Goal: Transaction & Acquisition: Purchase product/service

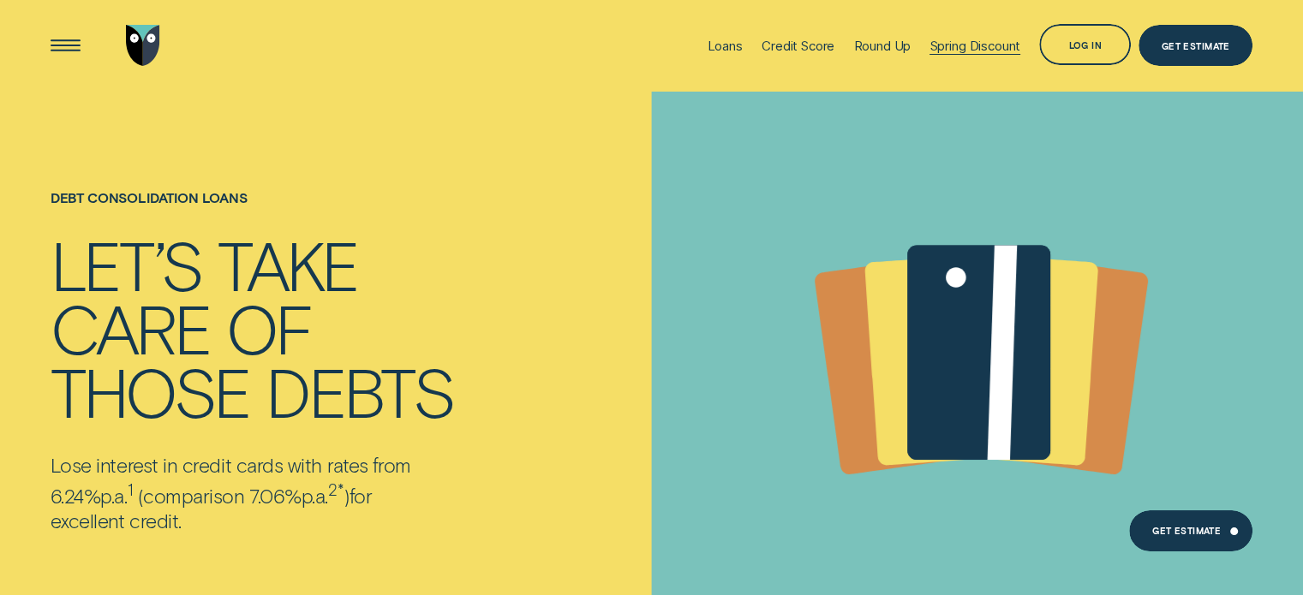
click at [990, 47] on div "Spring Discount" at bounding box center [975, 46] width 91 height 16
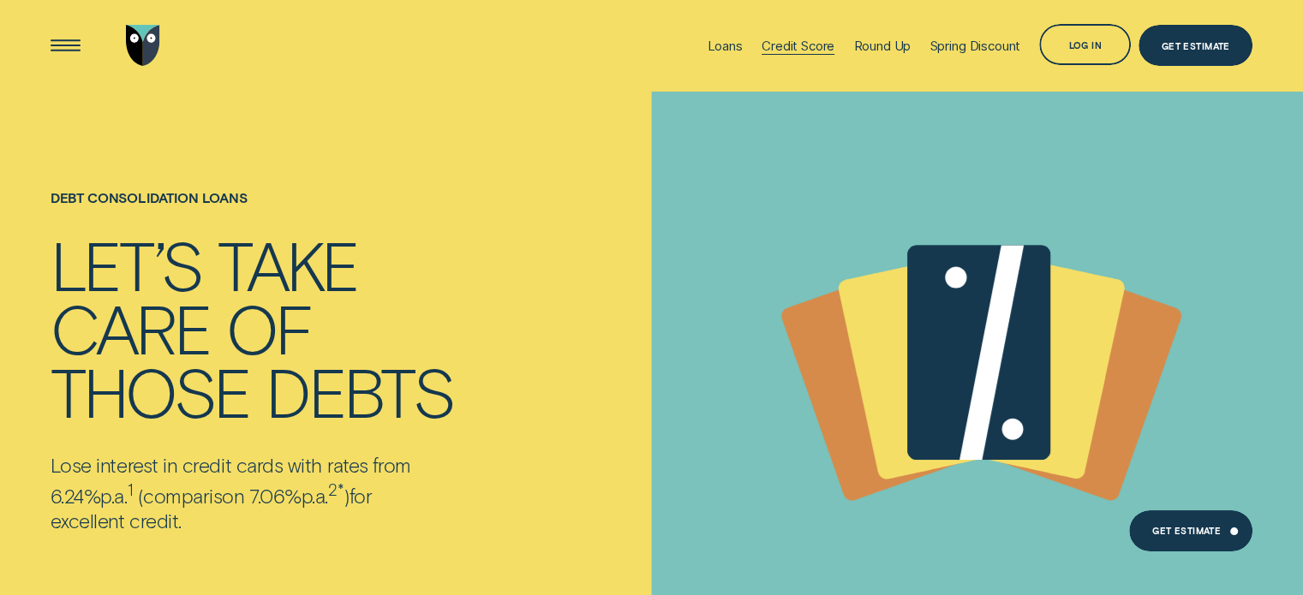
click at [808, 55] on div "Credit Score" at bounding box center [798, 46] width 73 height 92
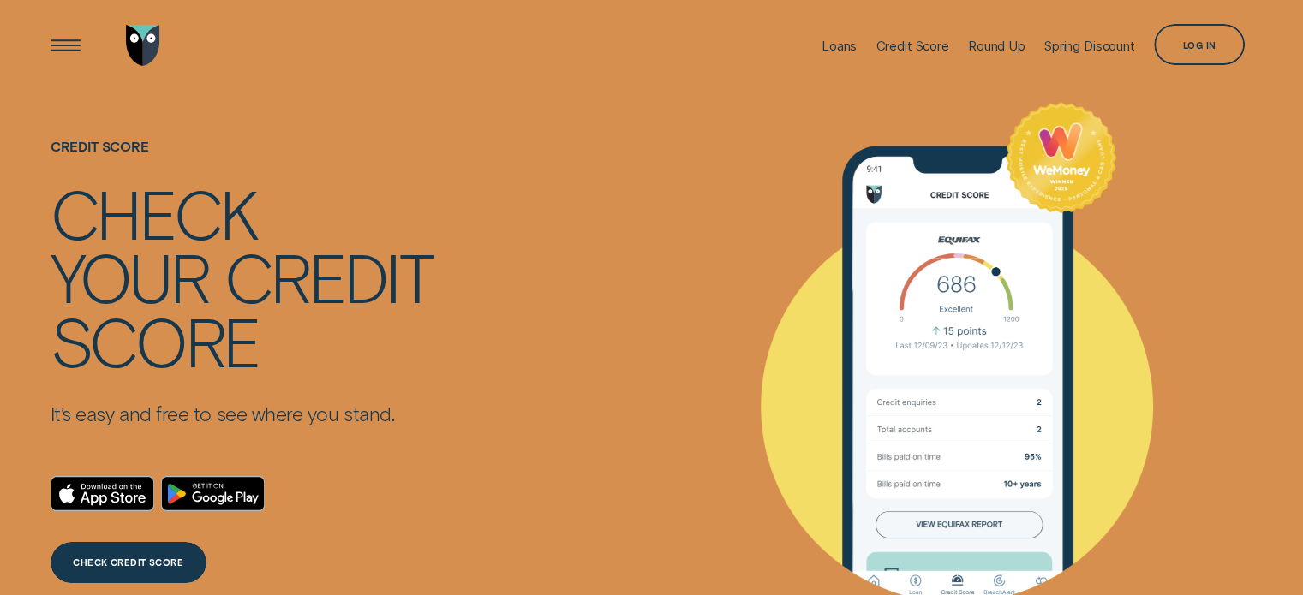
click at [799, 51] on div "Loans Credit Score Round Up Spring Discount Log in Log in Customer Dashboard Vi…" at bounding box center [652, 46] width 1203 height 92
click at [812, 50] on li "Loans" at bounding box center [839, 46] width 54 height 92
click at [823, 48] on div "Loans" at bounding box center [839, 46] width 35 height 16
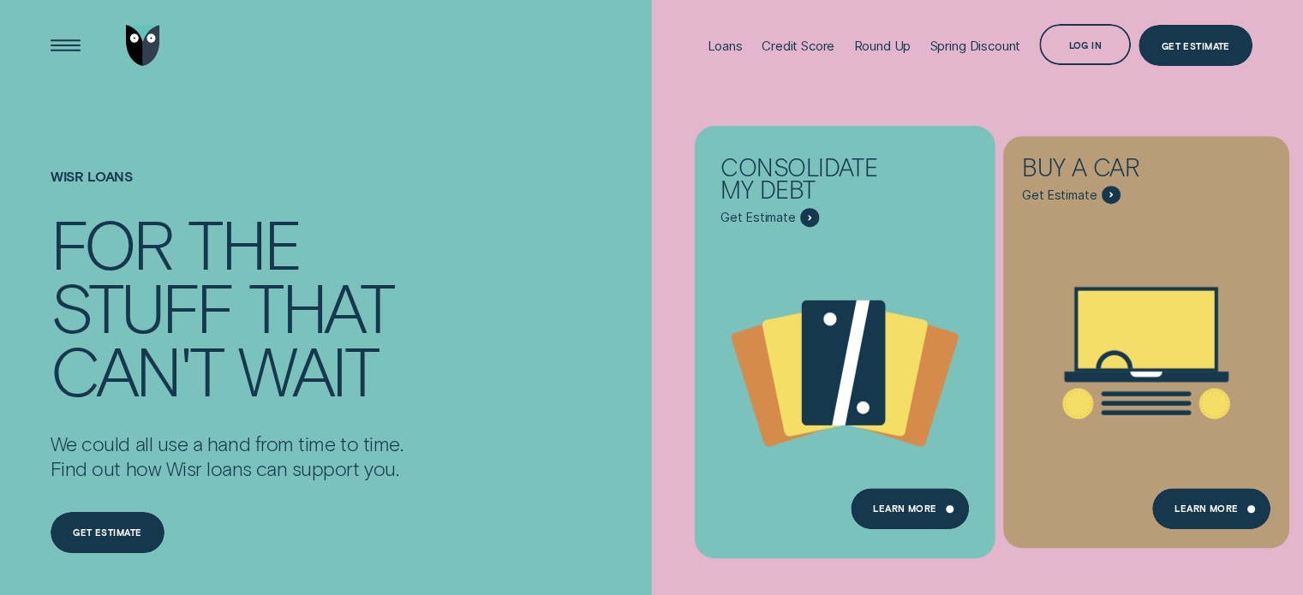
click at [786, 212] on span "Get Estimate" at bounding box center [758, 217] width 75 height 15
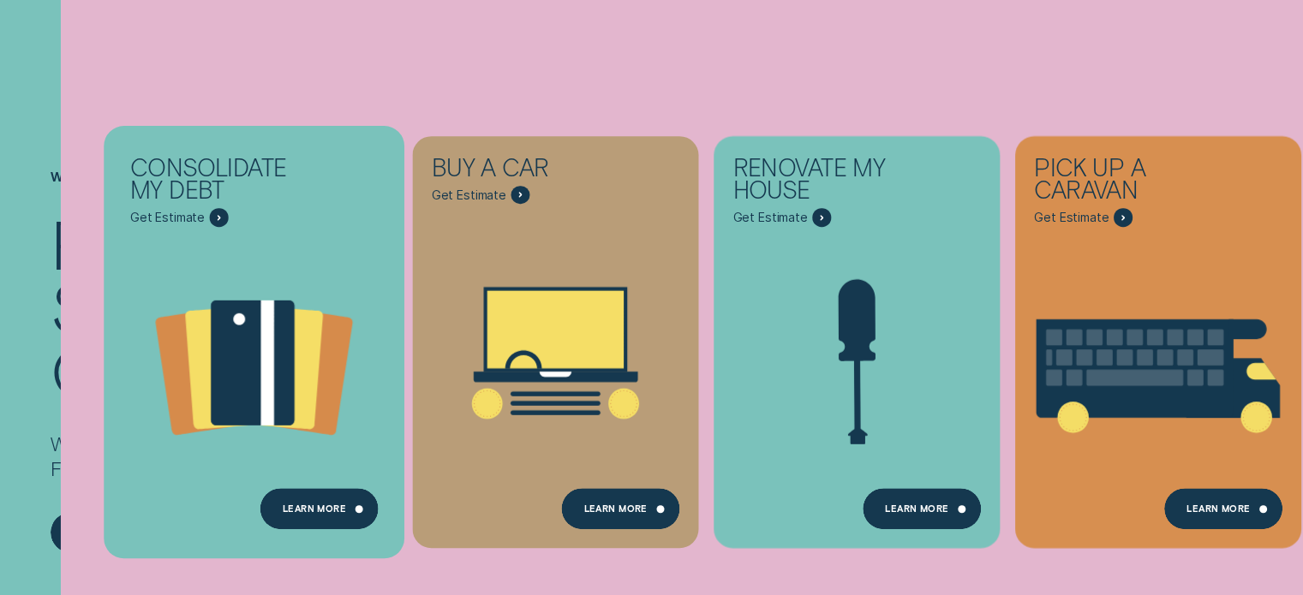
scroll to position [171, 0]
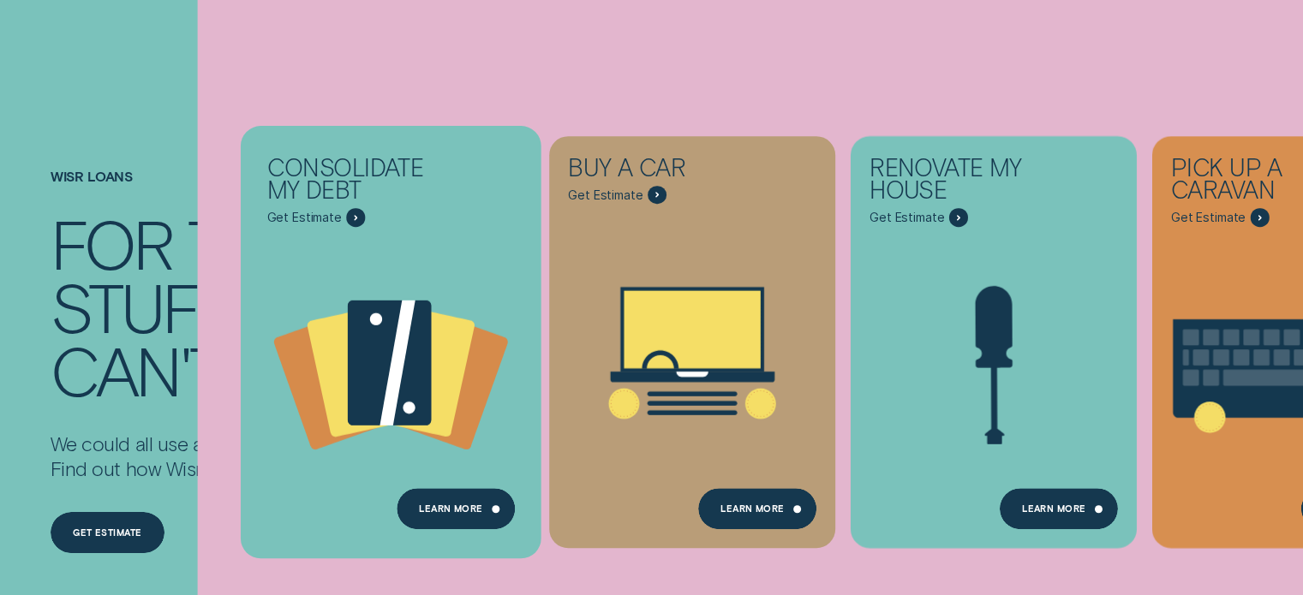
click at [337, 212] on span "Get Estimate" at bounding box center [303, 217] width 75 height 15
